Goal: Navigation & Orientation: Go to known website

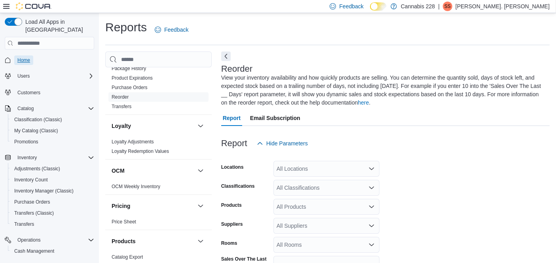
click at [29, 57] on span "Home" at bounding box center [23, 60] width 13 height 6
